Goal: Information Seeking & Learning: Learn about a topic

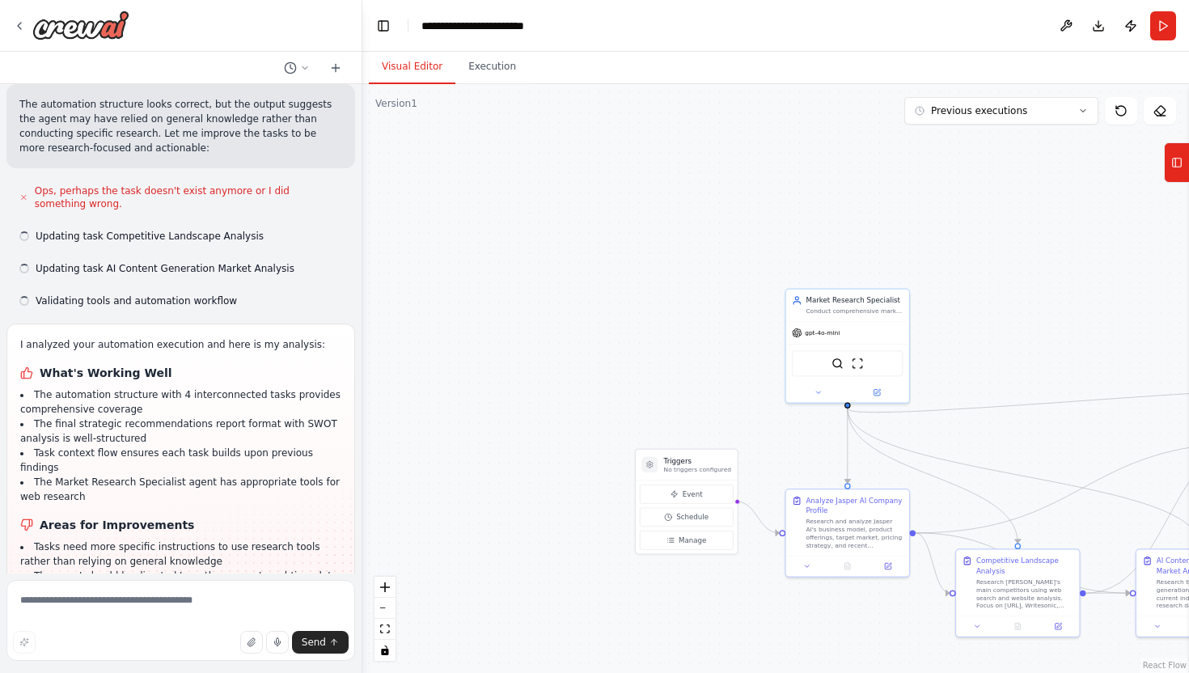
scroll to position [1822, 0]
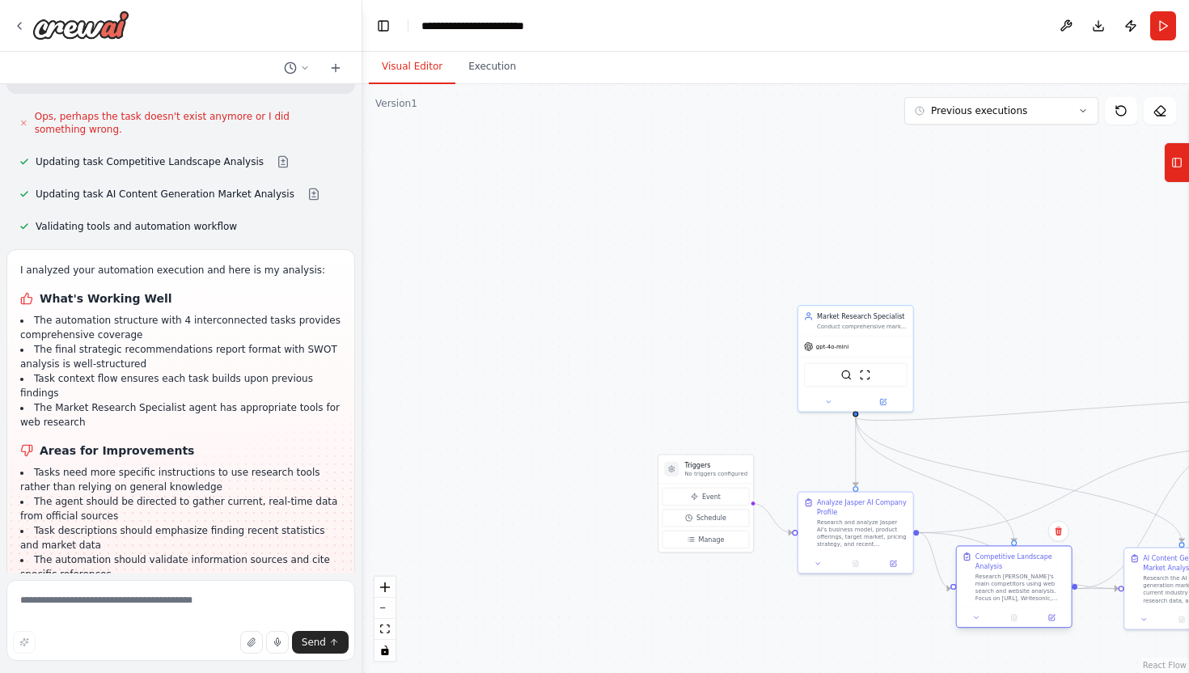
click at [1028, 593] on div "Research [PERSON_NAME]'s main competitors using web search and website analysis…" at bounding box center [1020, 587] width 91 height 30
click at [1124, 108] on icon at bounding box center [1120, 110] width 13 height 13
click at [1117, 112] on icon at bounding box center [1120, 110] width 13 height 13
click at [1119, 112] on icon at bounding box center [1120, 110] width 13 height 13
click at [1067, 99] on button "Previous executions" at bounding box center [1001, 110] width 194 height 27
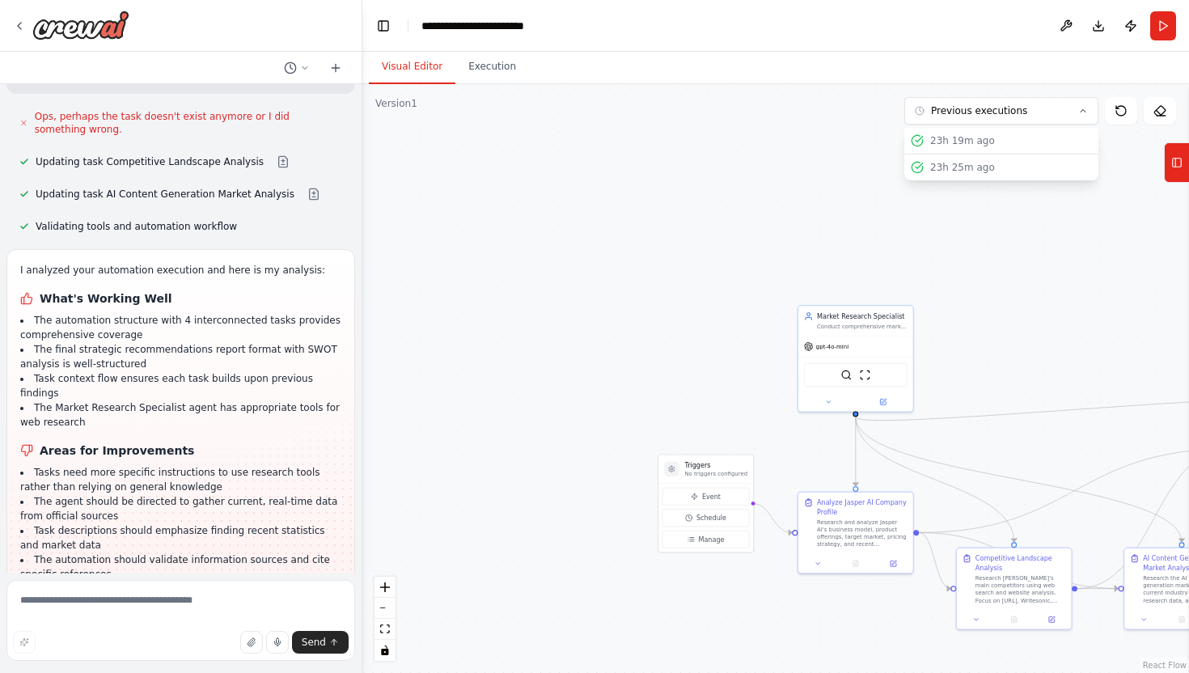
click at [1112, 268] on div ".deletable-edge-delete-btn { width: 20px; height: 20px; border: 0px solid #ffff…" at bounding box center [775, 378] width 826 height 589
click at [1141, 186] on div ".deletable-edge-delete-btn { width: 20px; height: 20px; border: 0px solid #ffff…" at bounding box center [775, 378] width 826 height 589
click at [384, 628] on icon "fit view" at bounding box center [385, 628] width 10 height 9
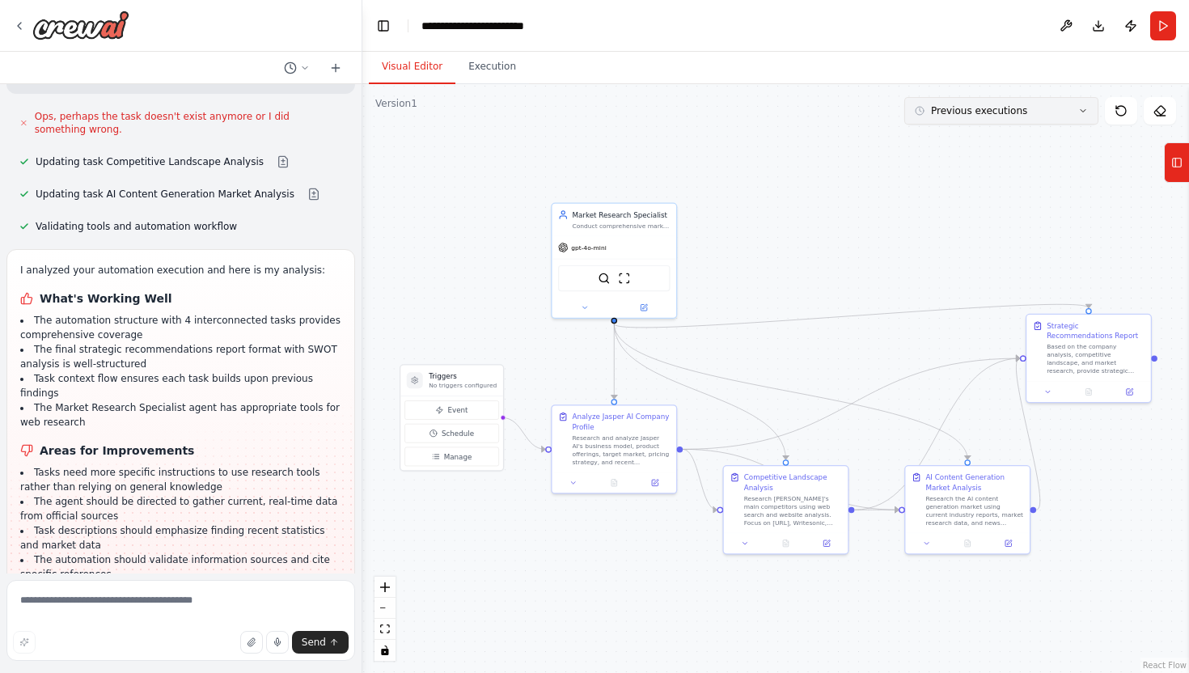
click at [1050, 108] on button "Previous executions" at bounding box center [1001, 110] width 194 height 27
click at [968, 171] on div "23h 37m ago" at bounding box center [1011, 167] width 162 height 13
click at [966, 141] on div "23h 31m ago" at bounding box center [1011, 140] width 162 height 13
click at [940, 165] on div "23h 37m ago" at bounding box center [1011, 167] width 162 height 13
click at [948, 146] on div "23h 31m ago" at bounding box center [1011, 140] width 162 height 13
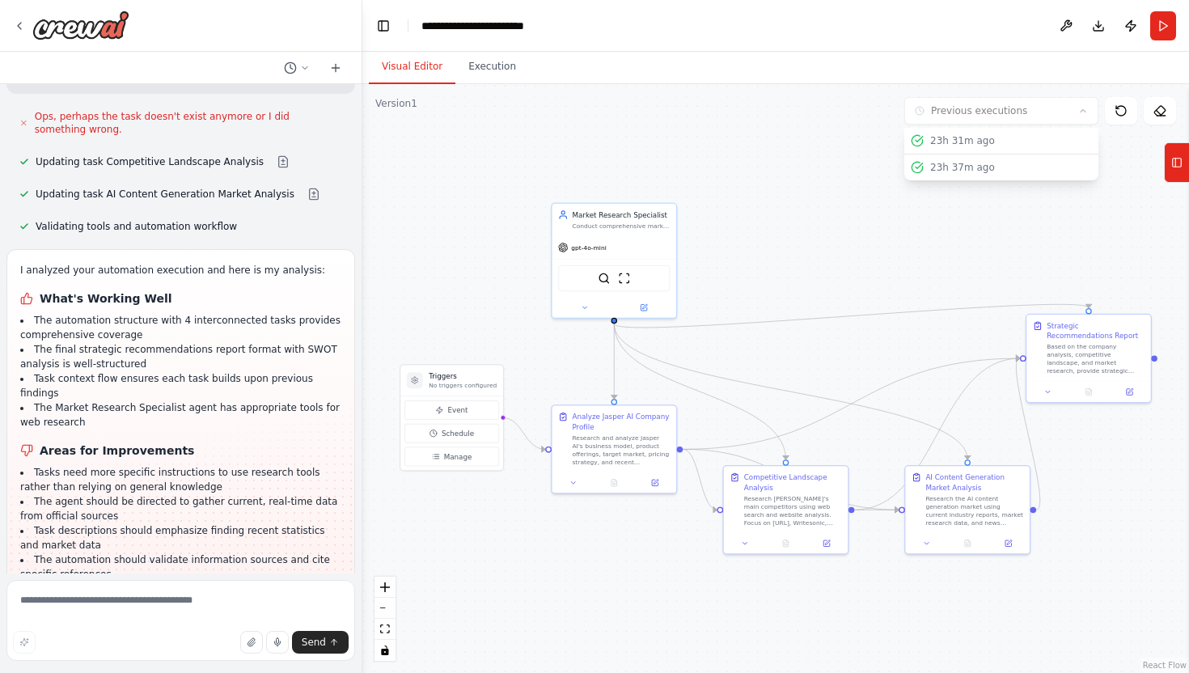
click at [820, 234] on div ".deletable-edge-delete-btn { width: 20px; height: 20px; border: 0px solid #ffff…" at bounding box center [775, 378] width 826 height 589
click at [964, 117] on button "23h 31m ago" at bounding box center [1001, 110] width 194 height 27
click at [614, 487] on div at bounding box center [613, 480] width 125 height 21
click at [614, 481] on icon at bounding box center [614, 480] width 6 height 6
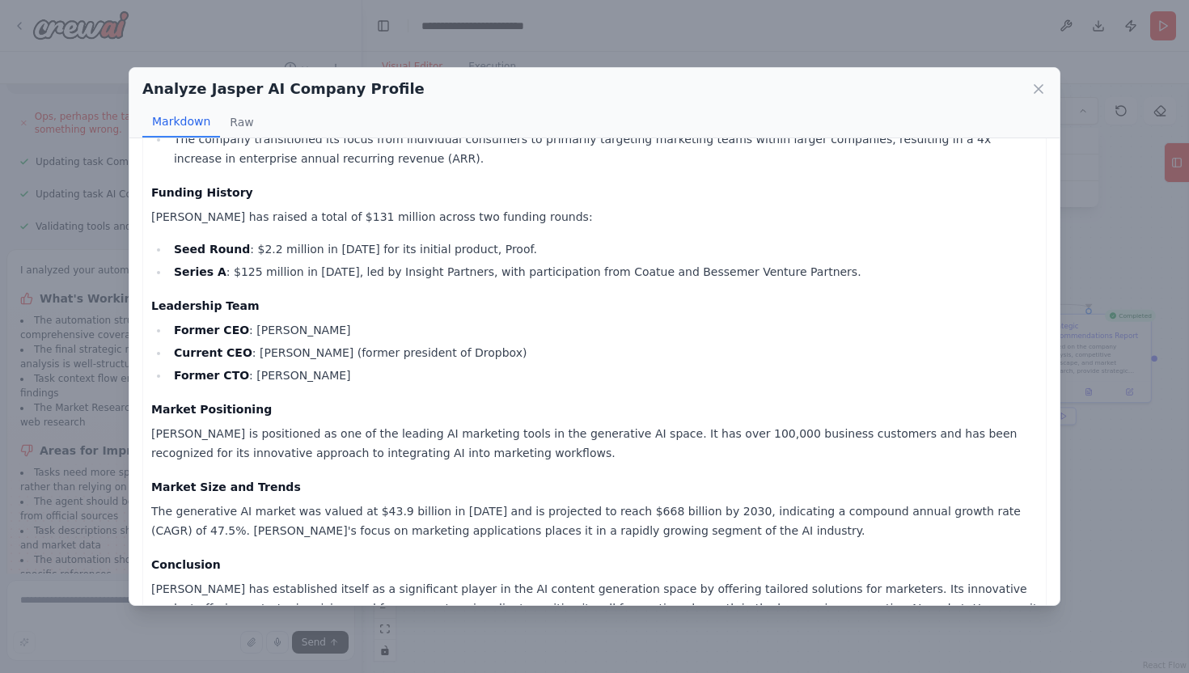
scroll to position [1080, 0]
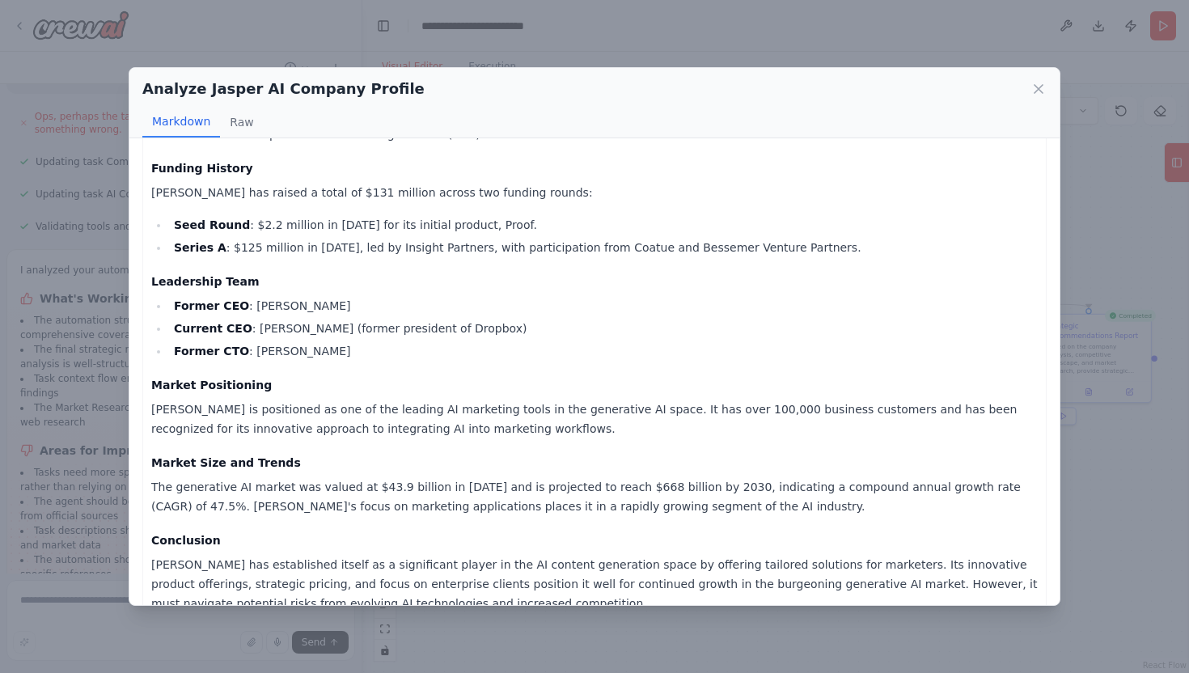
click at [1094, 467] on div "Analyze Jasper AI Company Profile Markdown Raw Jasper AI Company Profile Report…" at bounding box center [594, 336] width 1189 height 673
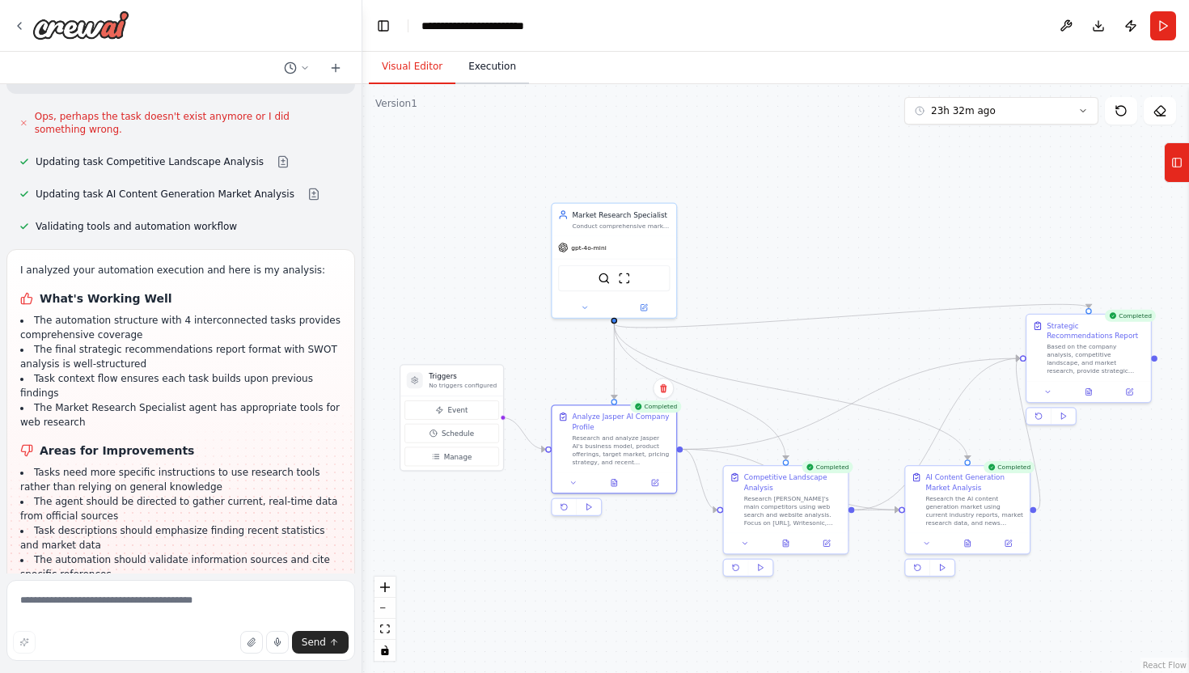
click at [475, 66] on button "Execution" at bounding box center [492, 67] width 74 height 34
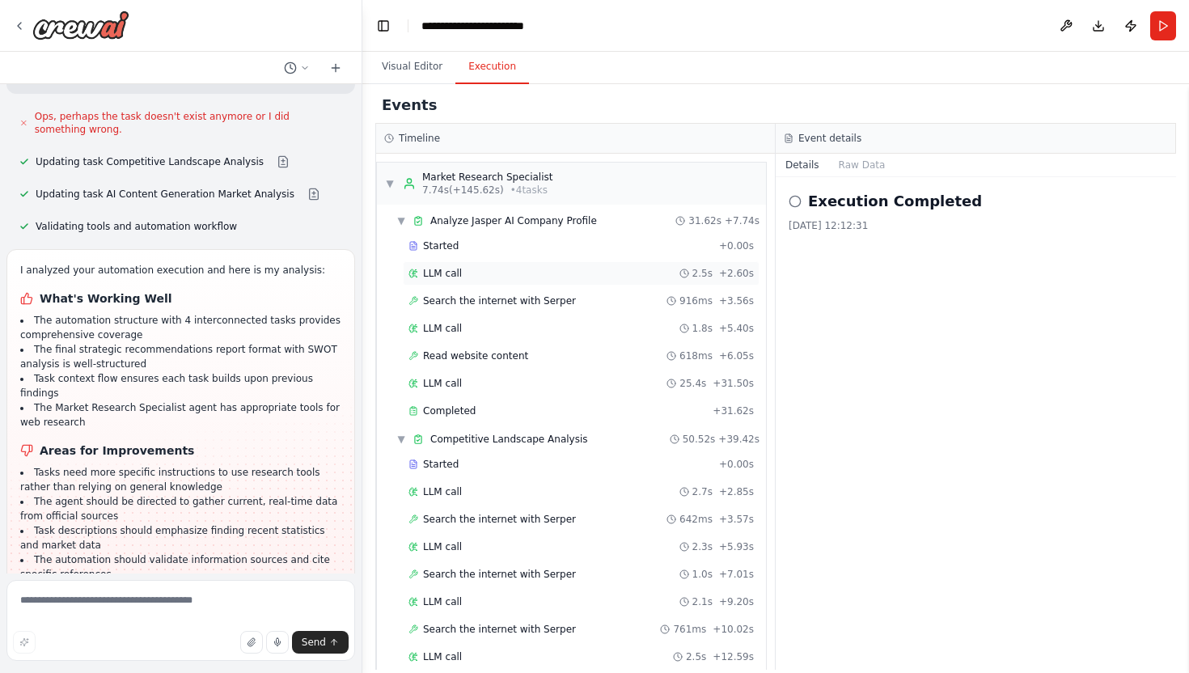
click at [460, 273] on span "LLM call" at bounding box center [442, 273] width 39 height 13
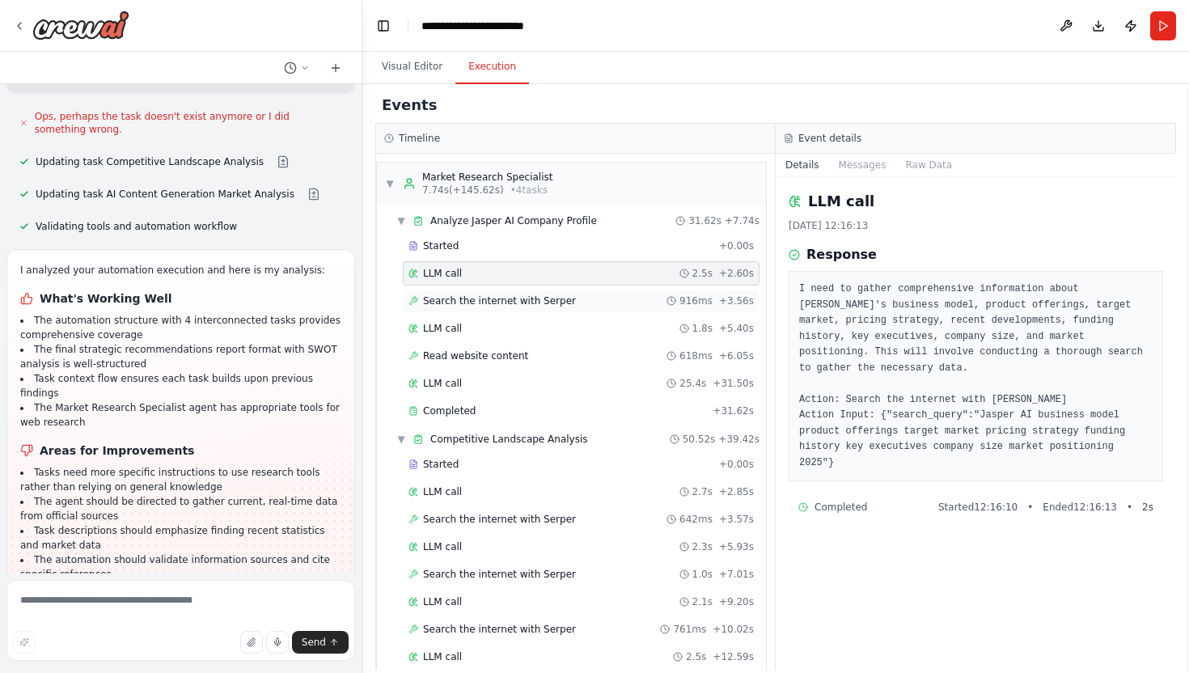
click at [474, 300] on span "Search the internet with Serper" at bounding box center [499, 300] width 153 height 13
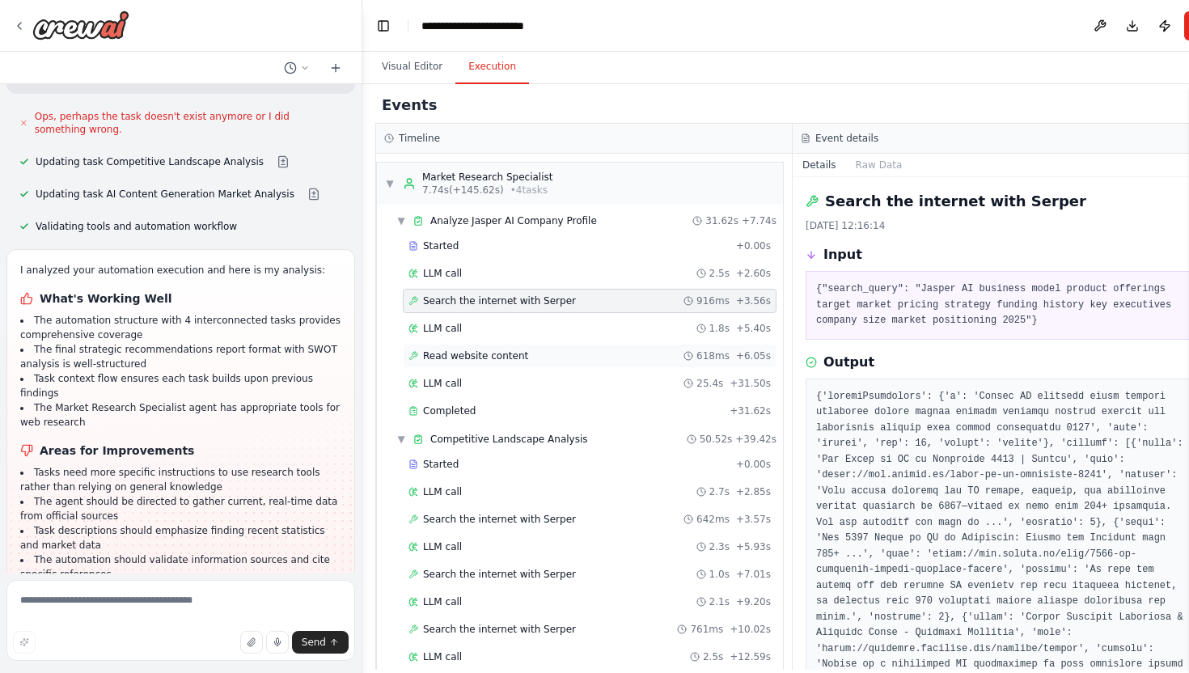
click at [549, 357] on div "Read website content 618ms + 6.05s" at bounding box center [589, 355] width 362 height 13
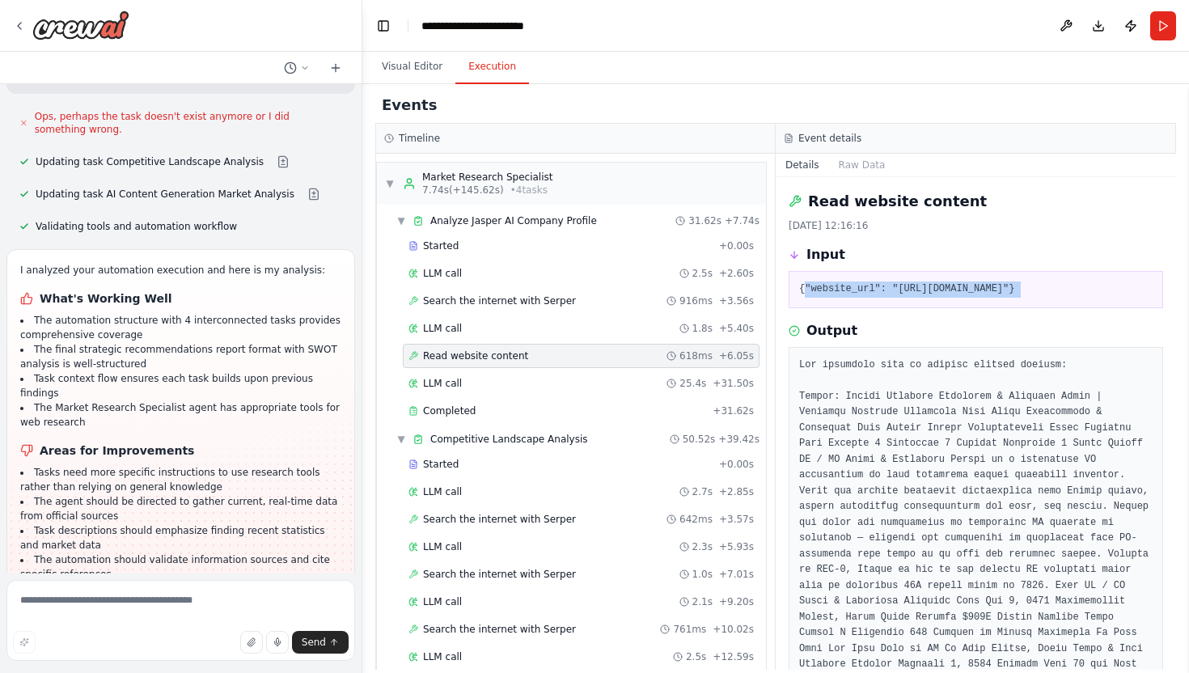
drag, startPoint x: 805, startPoint y: 291, endPoint x: 1080, endPoint y: 326, distance: 277.1
click at [1080, 326] on div "Read website content [DATE] 12:16:16 Input {"website_url": "[URL][DOMAIN_NAME]"…" at bounding box center [975, 423] width 400 height 492
click at [1003, 226] on div "[DATE] 12:16:16" at bounding box center [975, 225] width 374 height 13
click at [403, 70] on button "Visual Editor" at bounding box center [412, 67] width 87 height 34
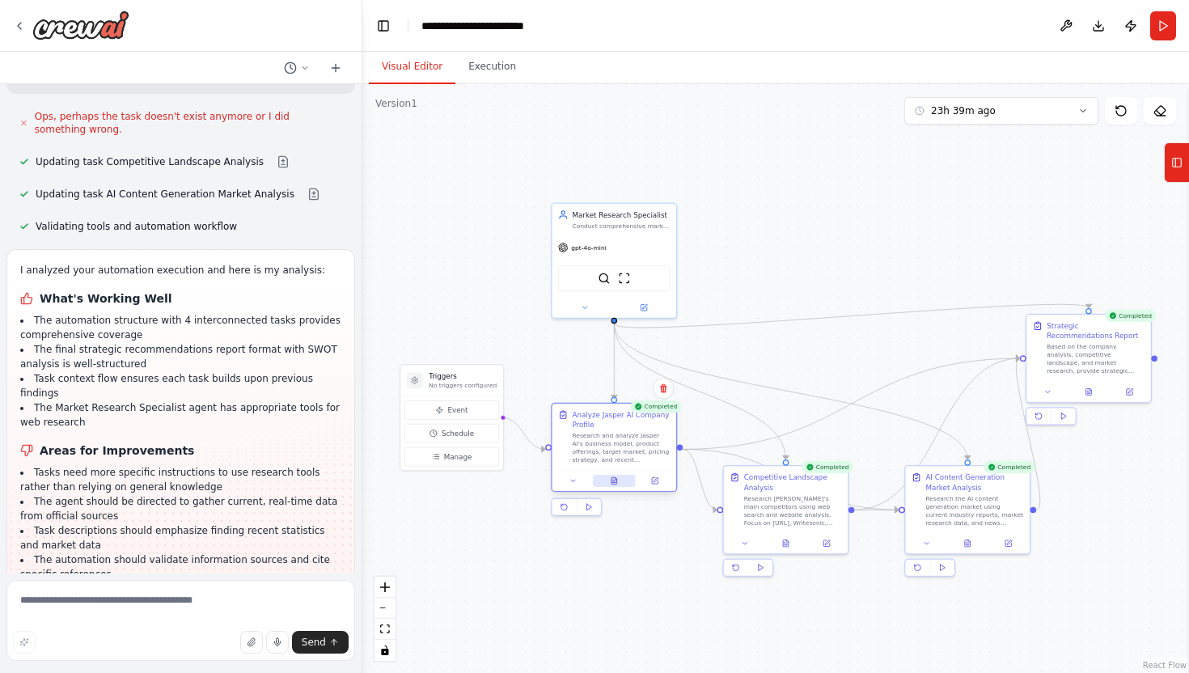
click at [619, 482] on button at bounding box center [614, 481] width 43 height 12
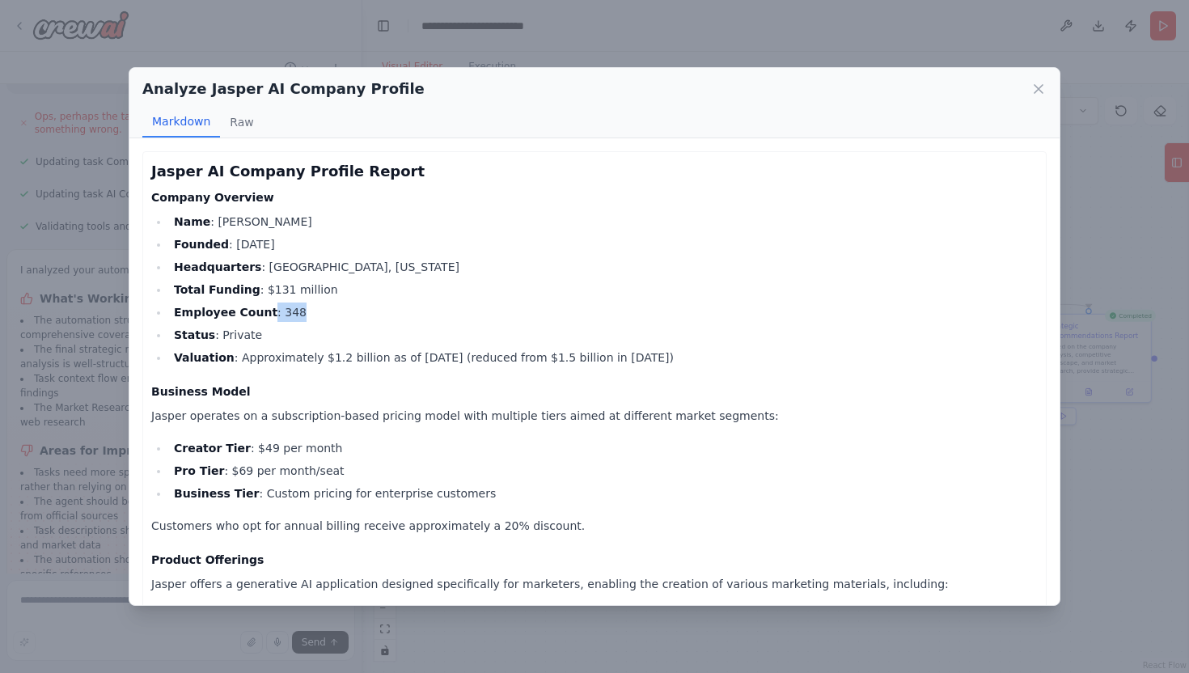
drag, startPoint x: 263, startPoint y: 307, endPoint x: 336, endPoint y: 307, distance: 73.6
click at [336, 307] on li "Employee Count : 348" at bounding box center [603, 311] width 868 height 19
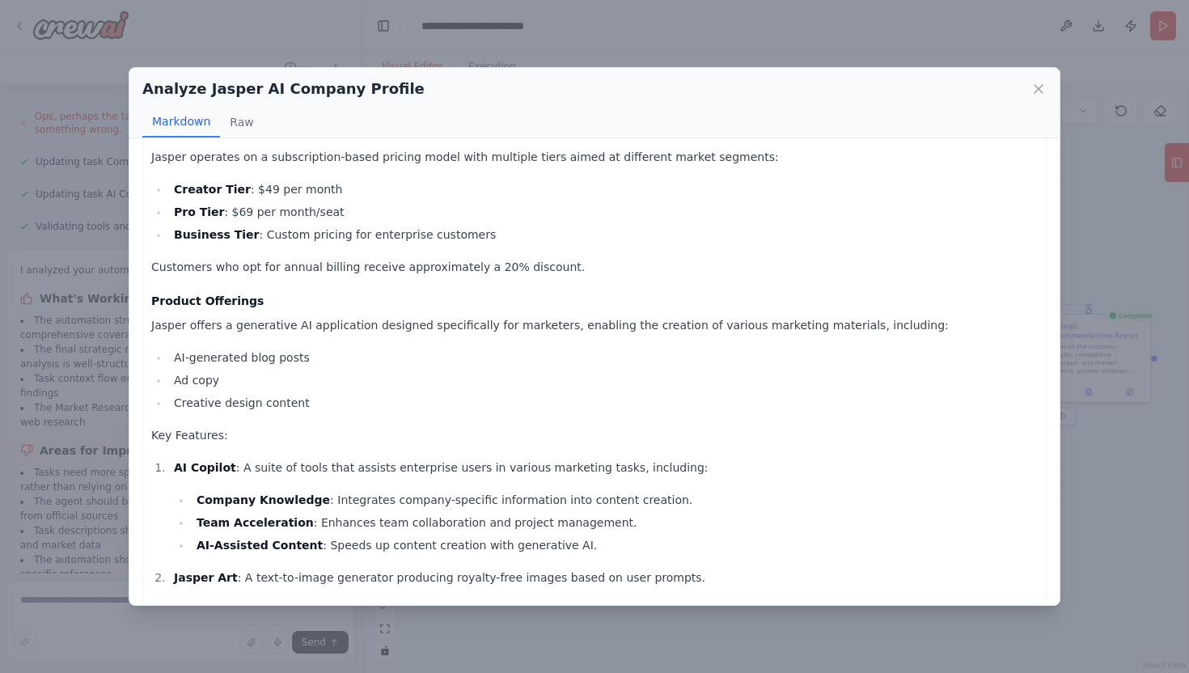
scroll to position [260, 0]
click at [916, 34] on div "Analyze Jasper AI Company Profile Markdown Raw Jasper AI Company Profile Report…" at bounding box center [594, 336] width 1189 height 673
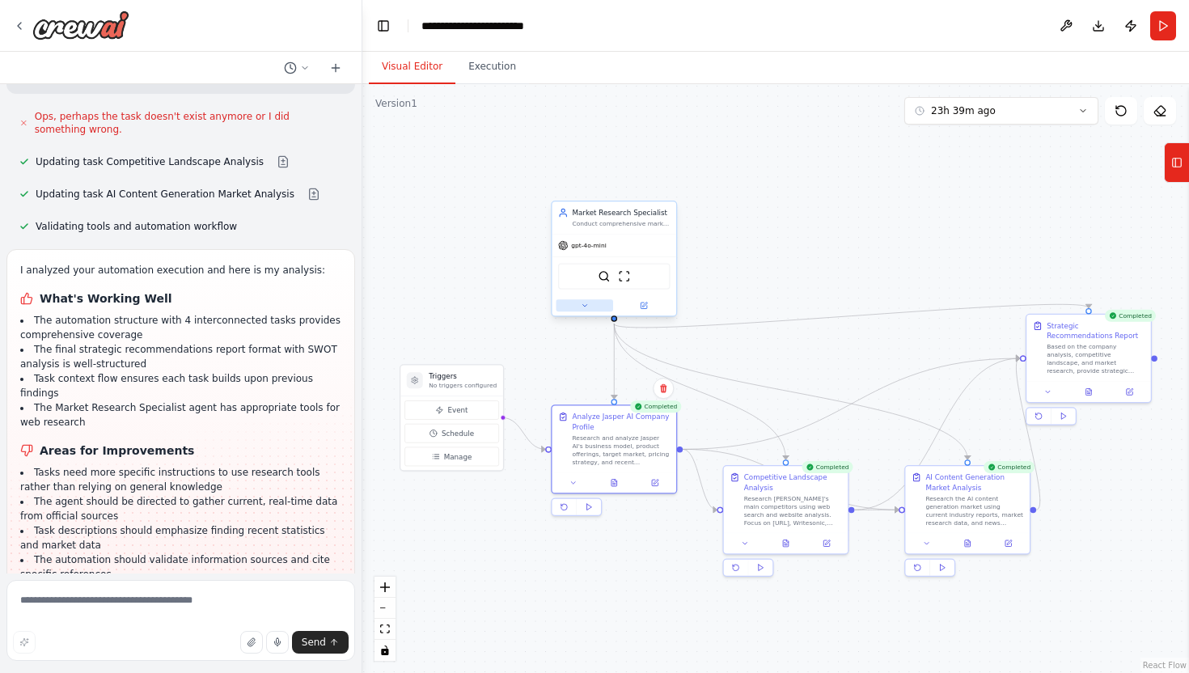
click at [588, 306] on button at bounding box center [583, 305] width 57 height 12
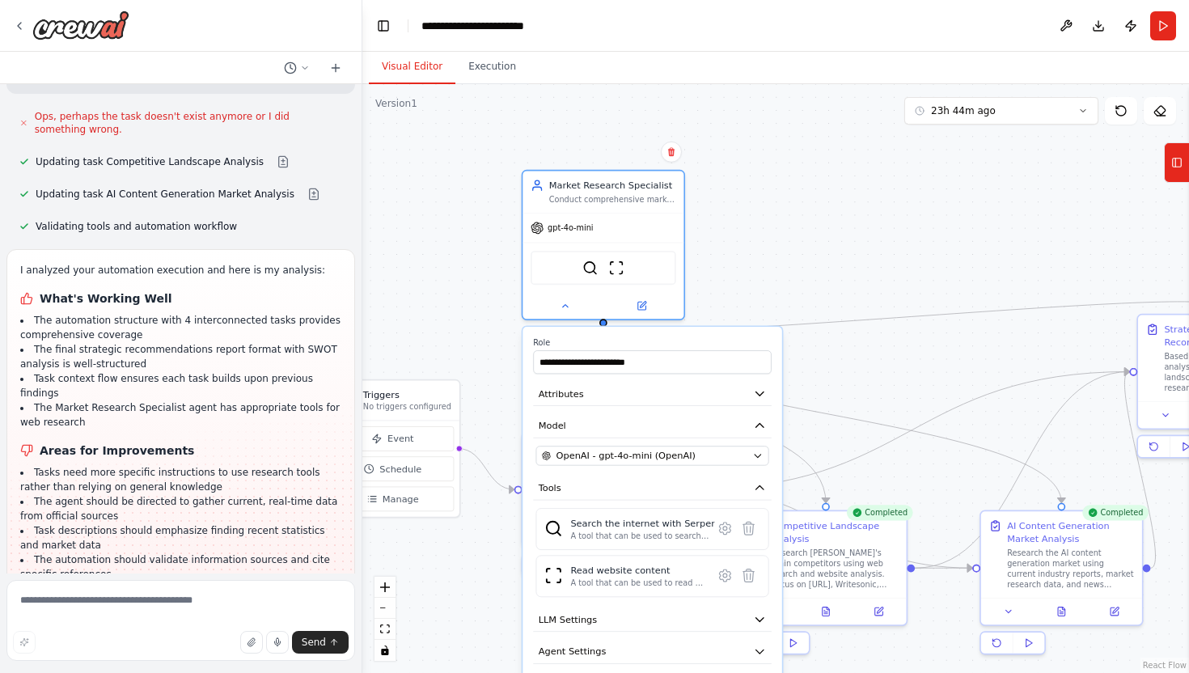
click at [640, 114] on div ".deletable-edge-delete-btn { width: 20px; height: 20px; border: 0px solid #ffff…" at bounding box center [775, 378] width 826 height 589
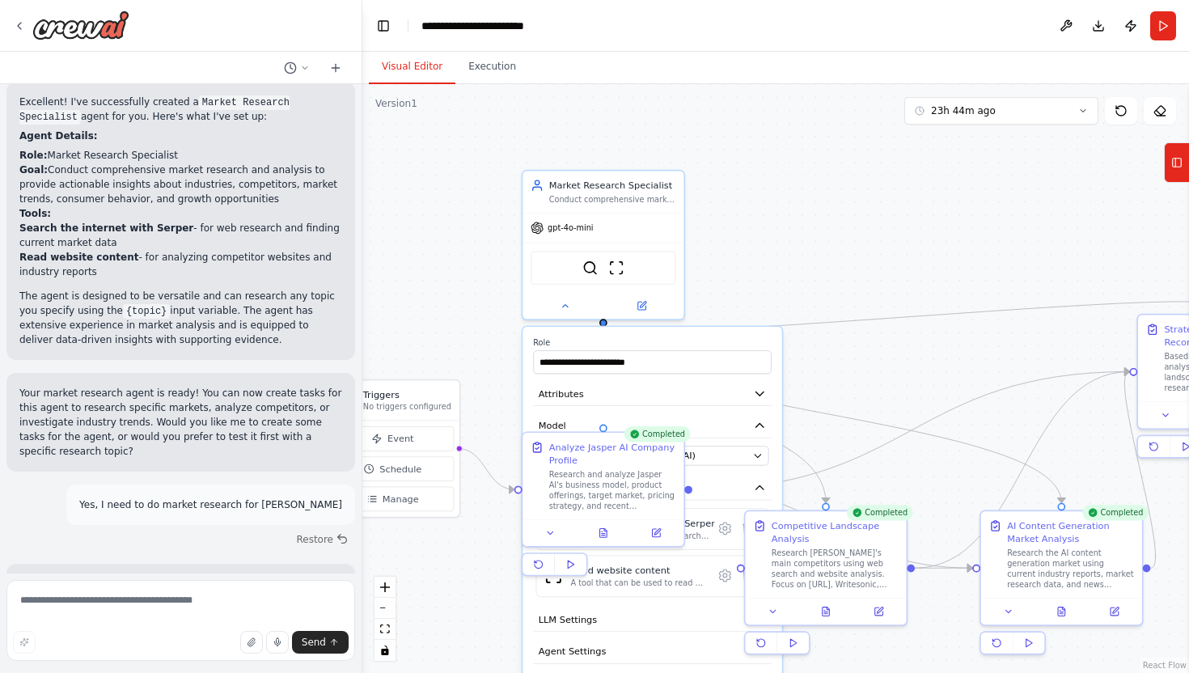
scroll to position [0, 0]
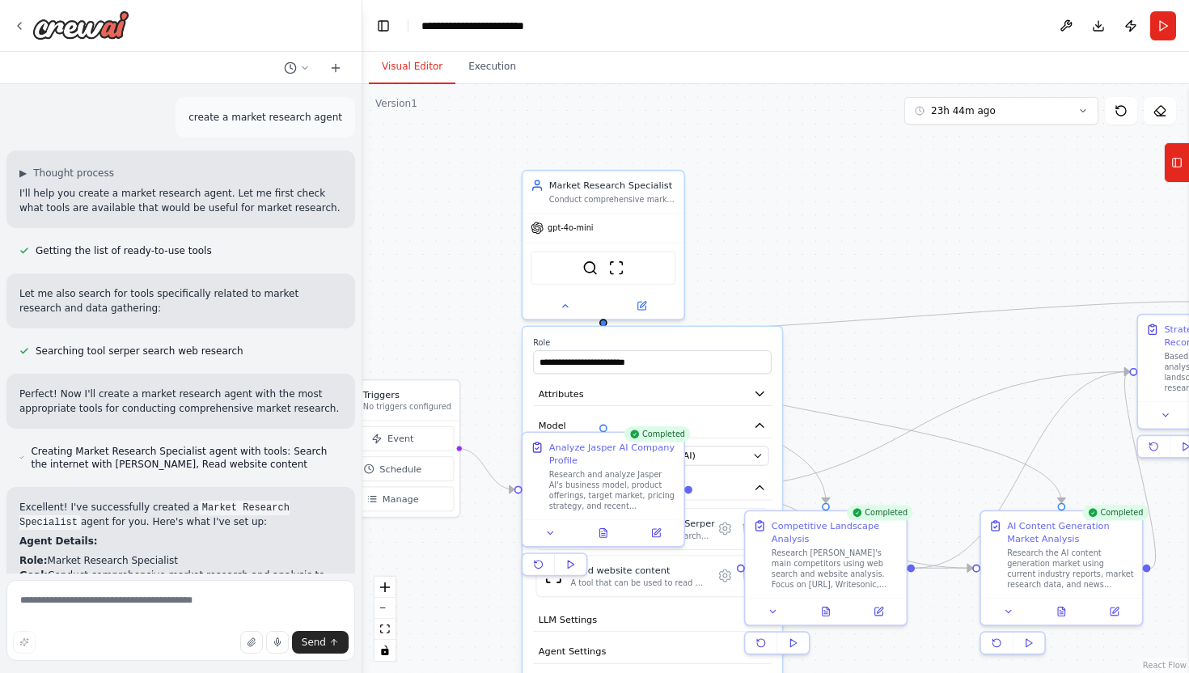
click at [455, 203] on div ".deletable-edge-delete-btn { width: 20px; height: 20px; border: 0px solid #ffff…" at bounding box center [775, 378] width 826 height 589
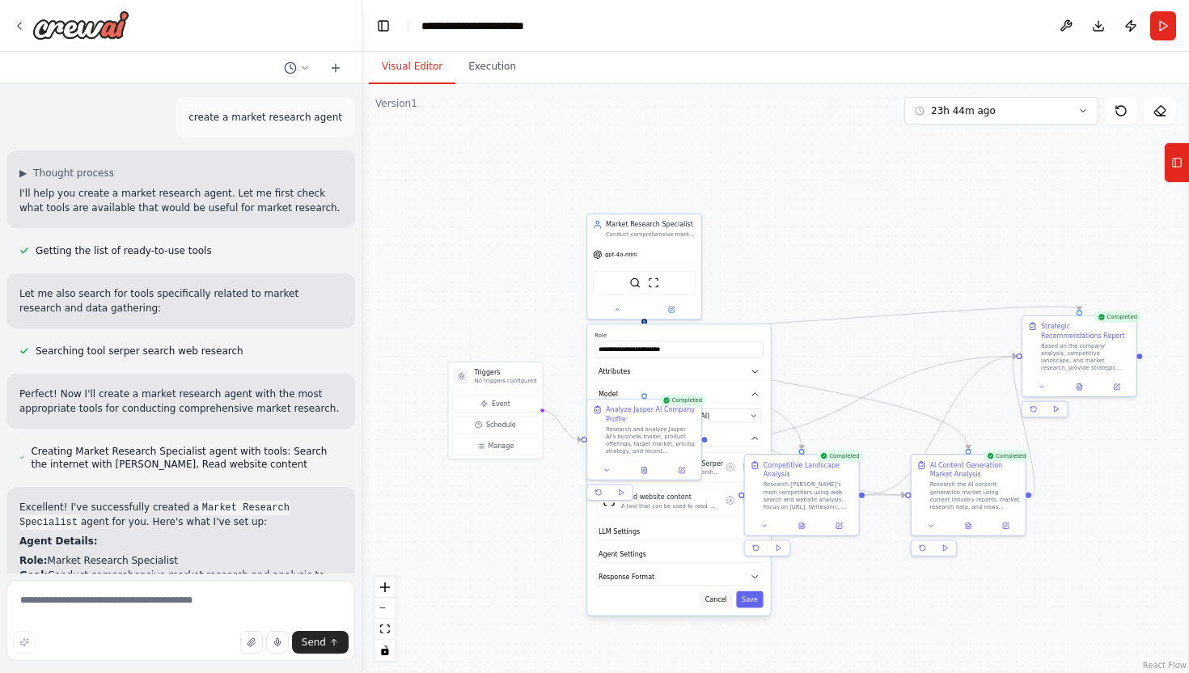
click at [721, 603] on button "Cancel" at bounding box center [715, 599] width 33 height 17
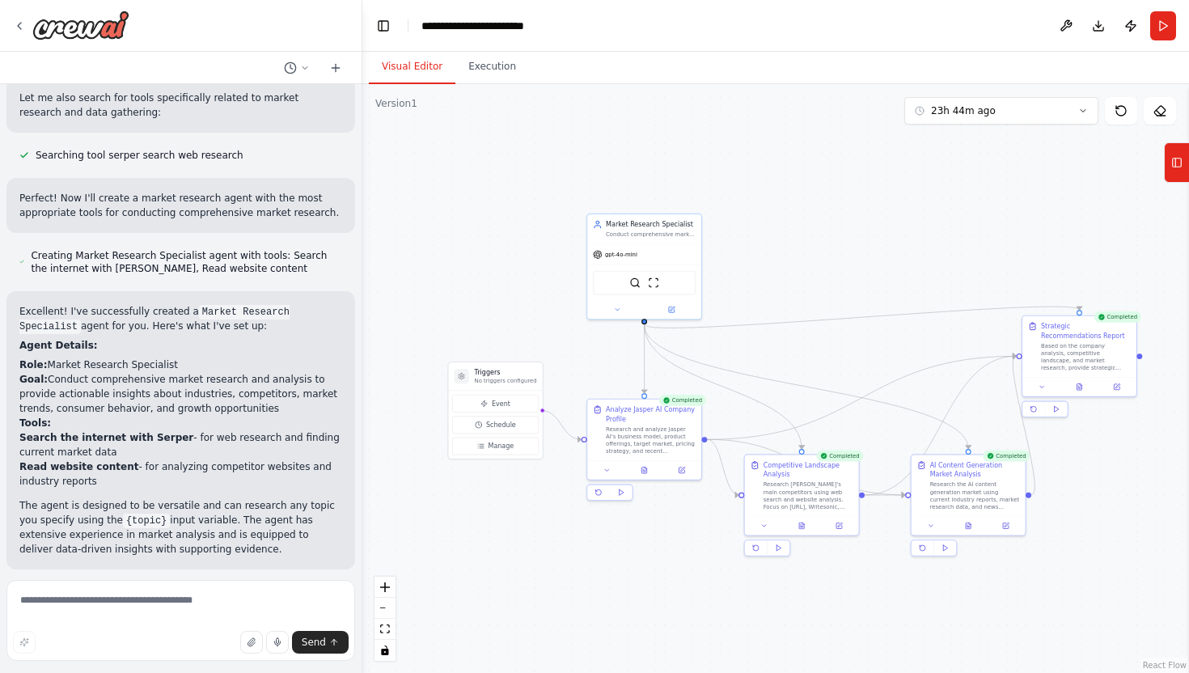
scroll to position [310, 0]
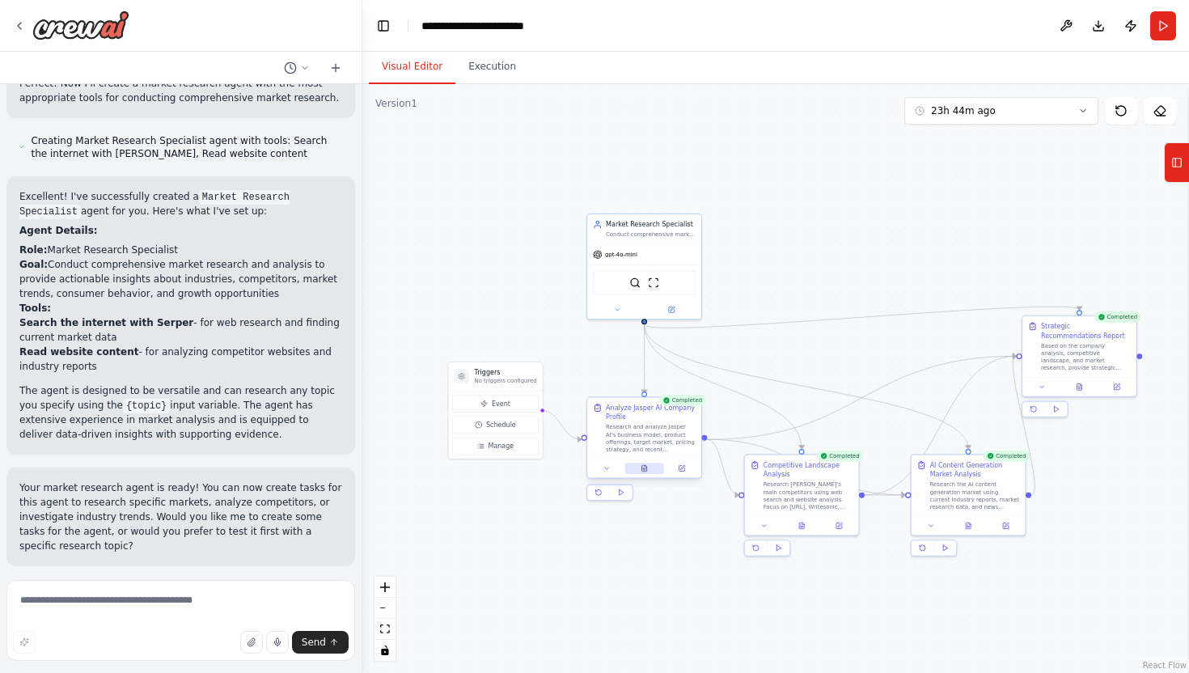
click at [645, 471] on icon at bounding box center [643, 467] width 7 height 7
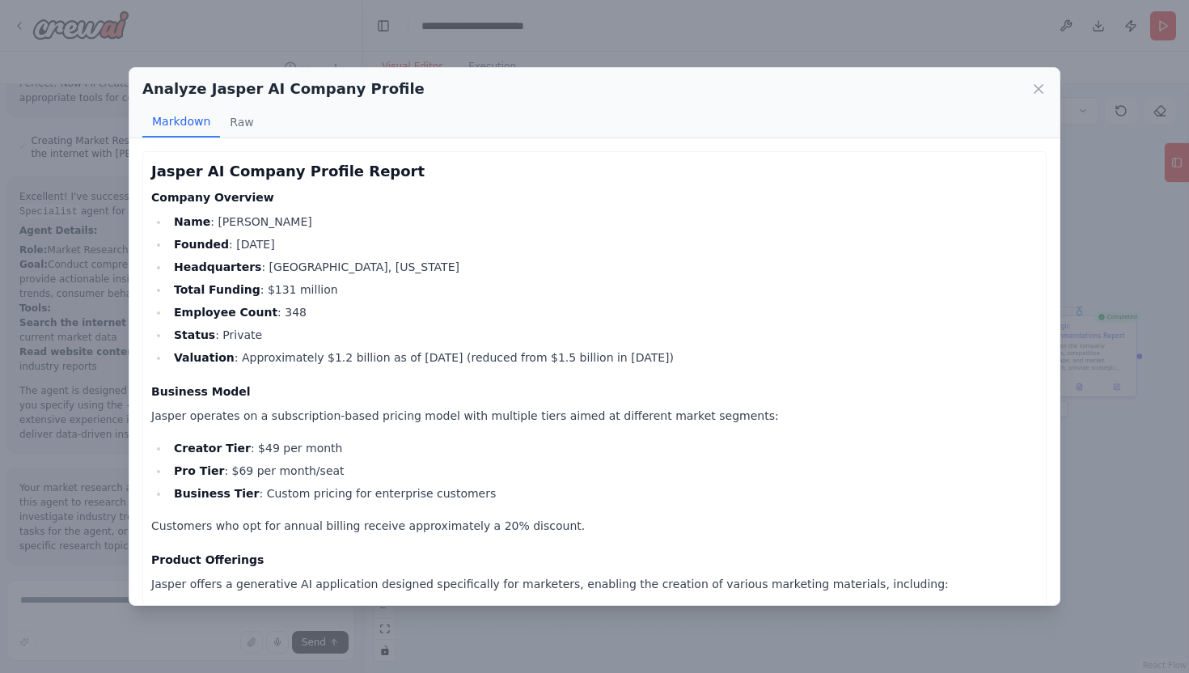
drag, startPoint x: 231, startPoint y: 361, endPoint x: 690, endPoint y: 363, distance: 459.3
click at [690, 363] on li "Valuation : Approximately $1.2 billion as of [DATE] (reduced from $1.5 billion …" at bounding box center [603, 357] width 868 height 19
click at [1043, 94] on icon at bounding box center [1038, 89] width 16 height 16
